Goal: Check status: Check status

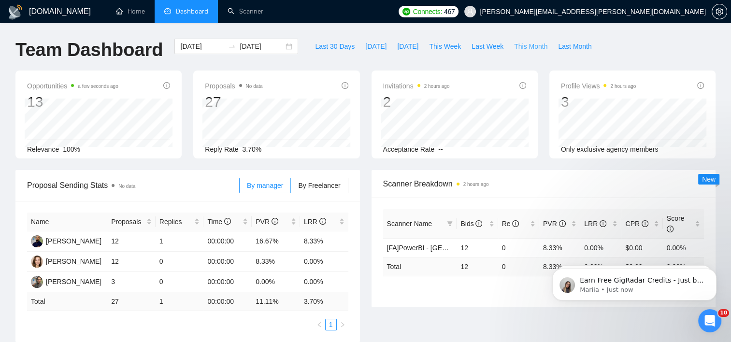
click at [514, 46] on span "This Month" at bounding box center [530, 46] width 33 height 11
type input "[DATE]"
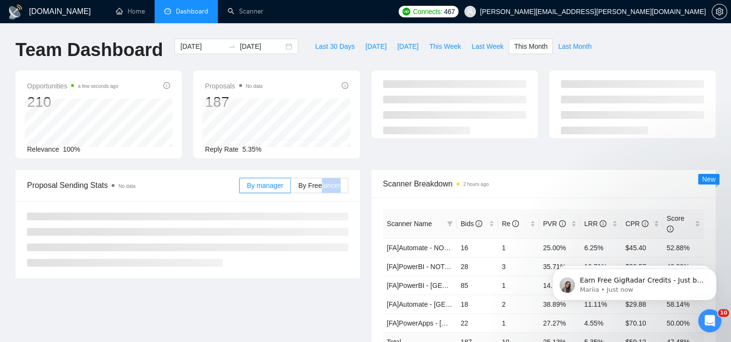
click at [322, 197] on div "By manager By Freelancer" at bounding box center [293, 185] width 109 height 31
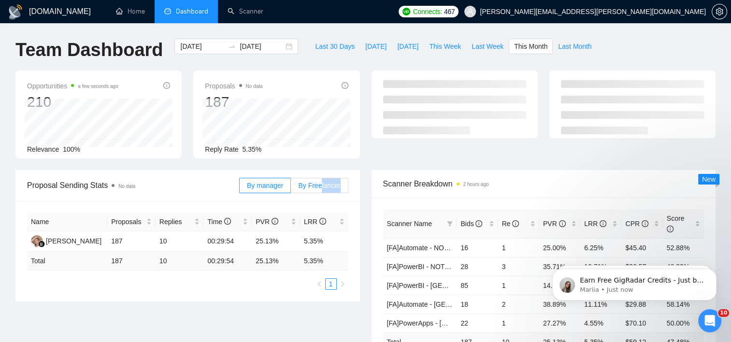
drag, startPoint x: 322, startPoint y: 197, endPoint x: 322, endPoint y: 188, distance: 8.7
click at [322, 188] on span "By Freelancer" at bounding box center [319, 186] width 42 height 8
click at [291, 188] on input "By Freelancer" at bounding box center [291, 188] width 0 height 0
click at [366, 170] on div "Scanner Breakdown 2 hours ago Scanner Name Bids Re PVR LRR CPR Score [FA]Automa…" at bounding box center [544, 276] width 356 height 213
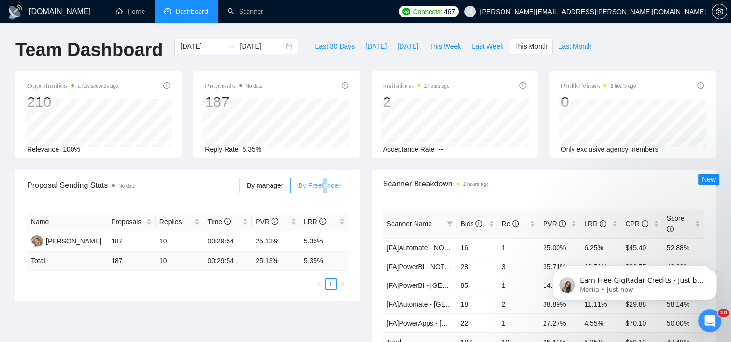
click at [326, 182] on span "By Freelancer" at bounding box center [319, 186] width 42 height 8
drag, startPoint x: 326, startPoint y: 182, endPoint x: 332, endPoint y: 192, distance: 12.1
click at [329, 195] on div "By manager By Freelancer" at bounding box center [293, 185] width 109 height 31
